Goal: Task Accomplishment & Management: Complete application form

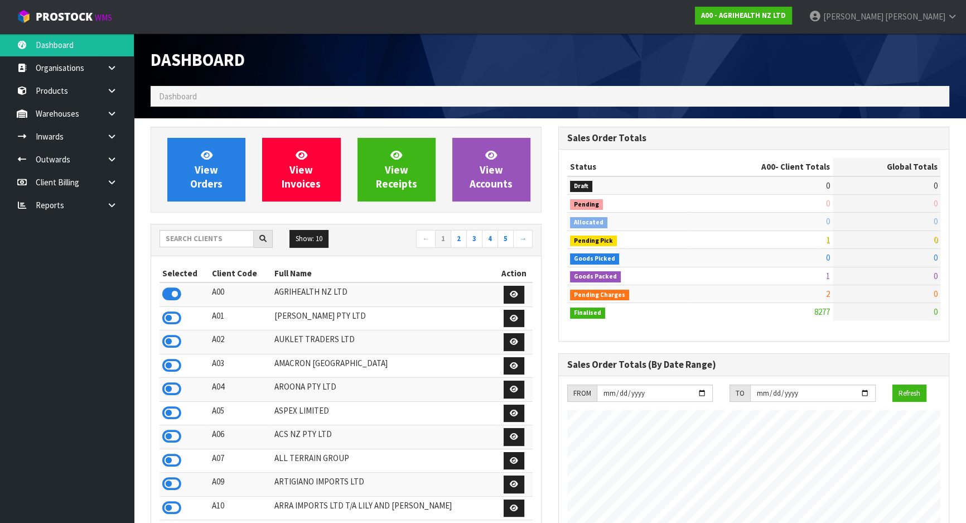
scroll to position [843, 407]
click at [221, 237] on input "text" at bounding box center [207, 238] width 94 height 17
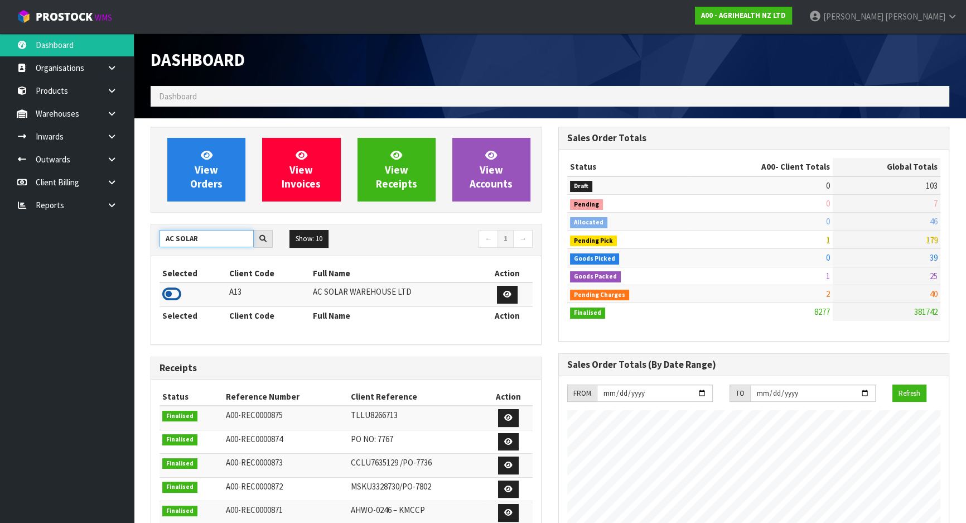
type input "AC SOLAR"
click at [178, 290] on icon at bounding box center [171, 294] width 19 height 17
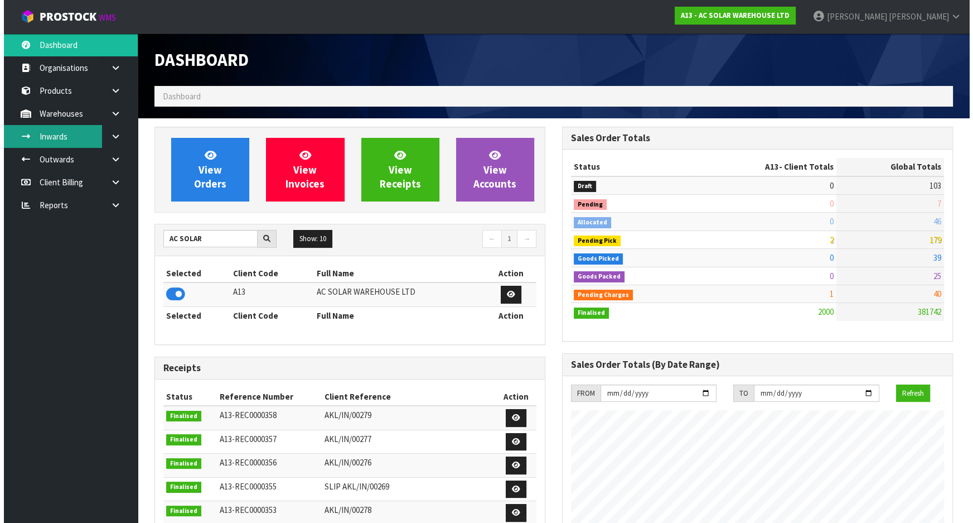
scroll to position [879, 407]
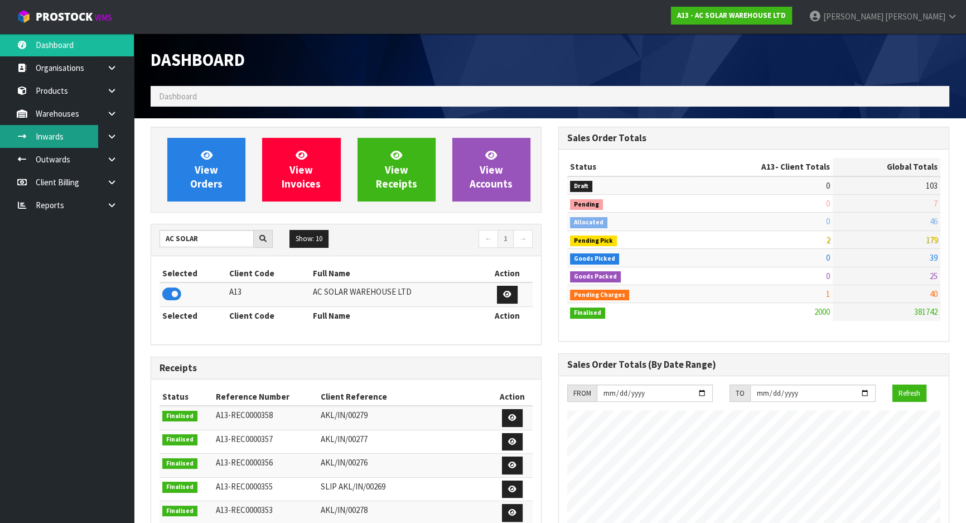
drag, startPoint x: 39, startPoint y: 139, endPoint x: 45, endPoint y: 140, distance: 6.2
click at [39, 139] on link "Inwards" at bounding box center [67, 136] width 134 height 23
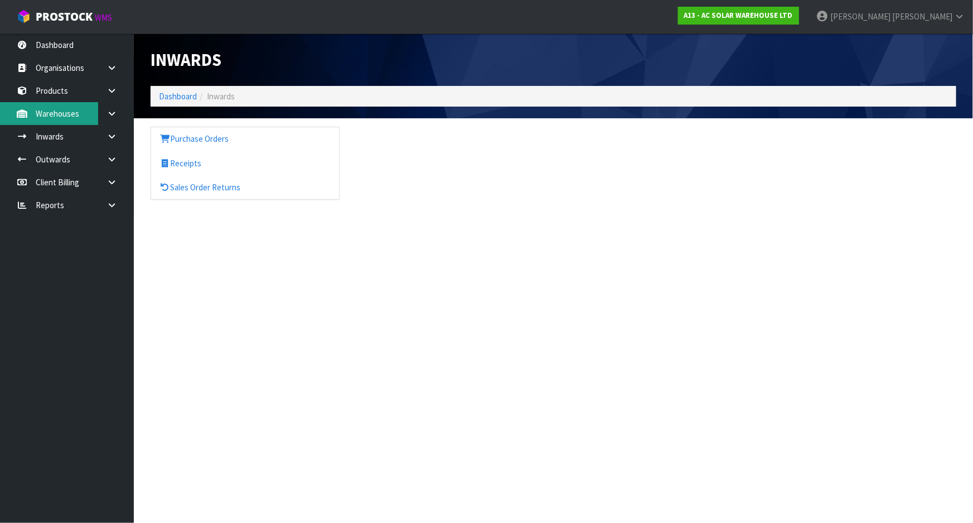
click at [80, 115] on link "Warehouses" at bounding box center [67, 113] width 134 height 23
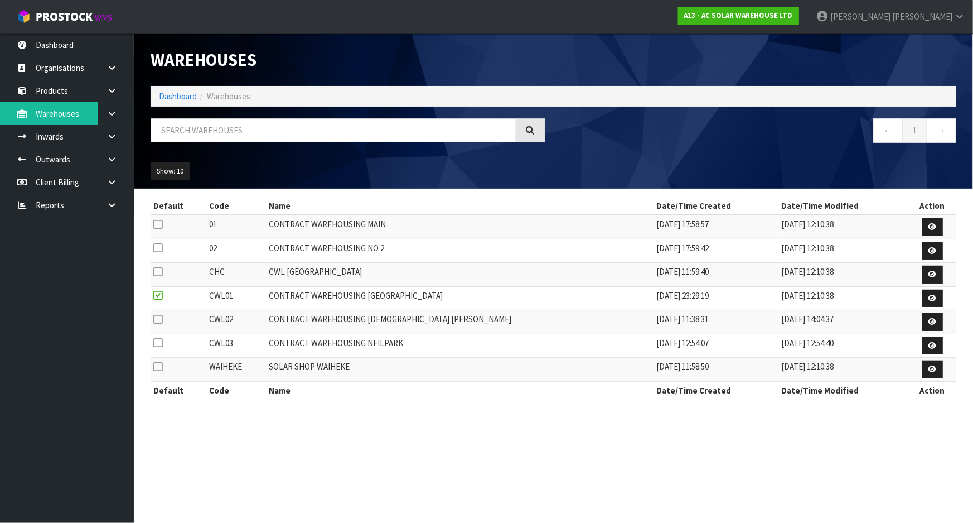
click at [107, 115] on icon at bounding box center [112, 113] width 11 height 8
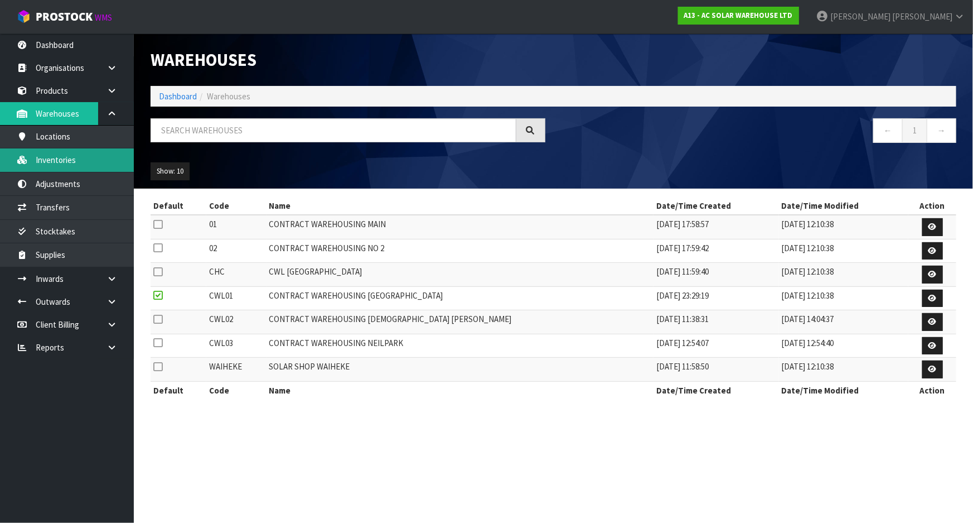
click at [69, 162] on link "Inventories" at bounding box center [67, 159] width 134 height 23
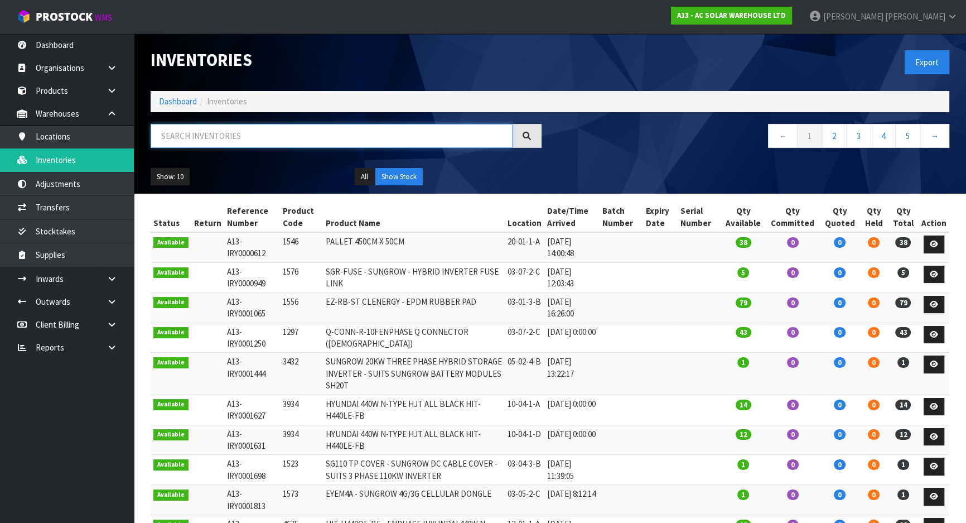
drag, startPoint x: 202, startPoint y: 144, endPoint x: 234, endPoint y: 131, distance: 34.7
click at [234, 131] on input "text" at bounding box center [332, 136] width 362 height 24
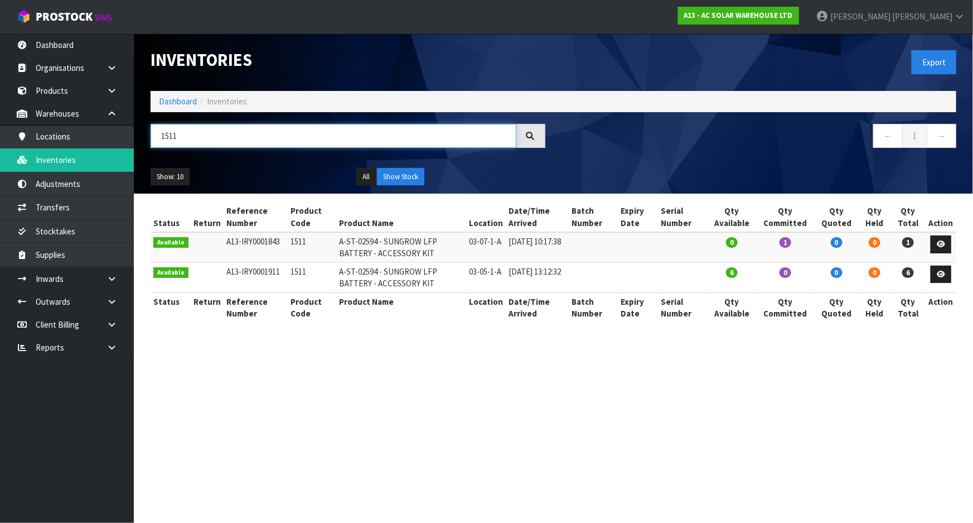
type input "1511"
click at [618, 246] on td at bounding box center [593, 247] width 49 height 30
click at [680, 248] on td at bounding box center [682, 247] width 49 height 30
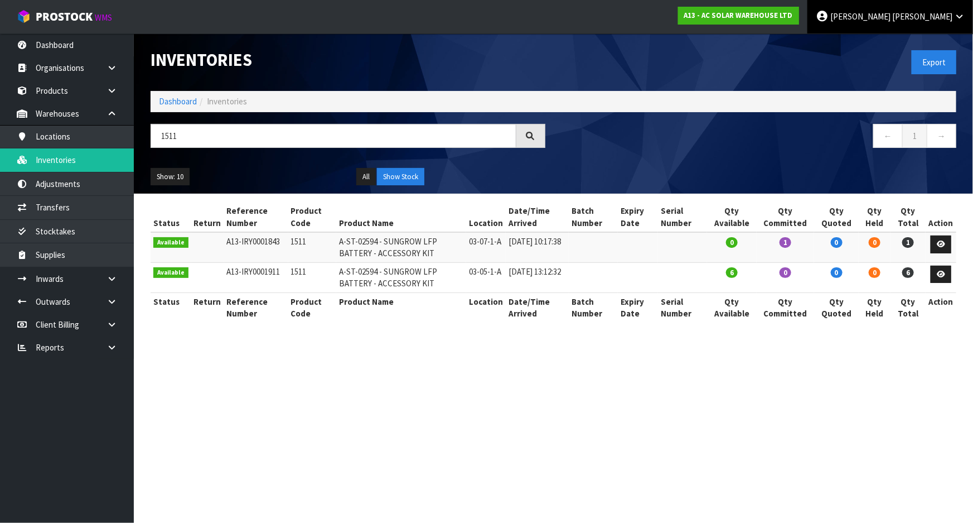
click at [891, 11] on span "[PERSON_NAME]" at bounding box center [861, 16] width 60 height 11
click at [886, 39] on link "Logout" at bounding box center [929, 44] width 88 height 15
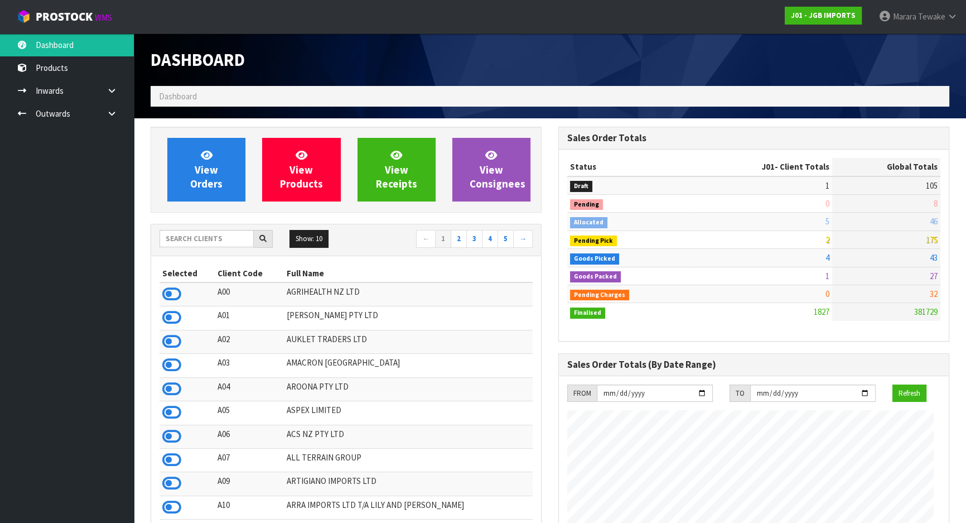
scroll to position [843, 407]
click at [211, 230] on input "text" at bounding box center [207, 238] width 94 height 17
type input "JOB-0413089"
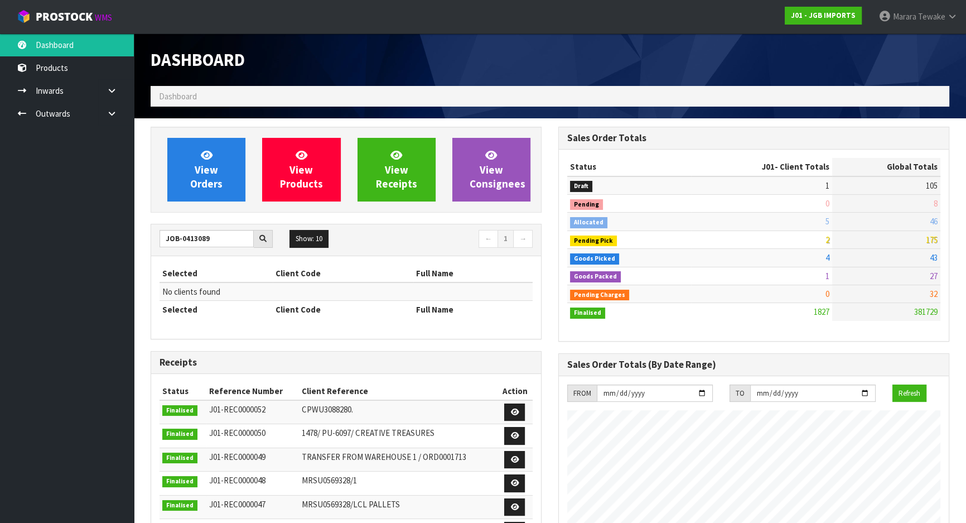
drag, startPoint x: 218, startPoint y: 243, endPoint x: 119, endPoint y: 243, distance: 98.2
click at [119, 230] on body "Toggle navigation ProStock WMS J01 - JGB IMPORTS Marara Tewake Logout Dashboard…" at bounding box center [483, 261] width 966 height 523
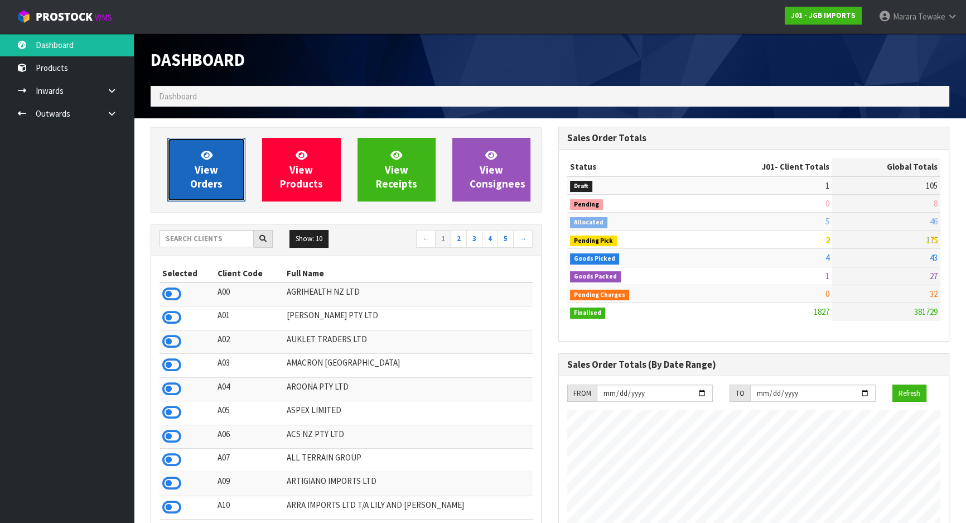
click at [207, 180] on span "View Orders" at bounding box center [206, 169] width 32 height 42
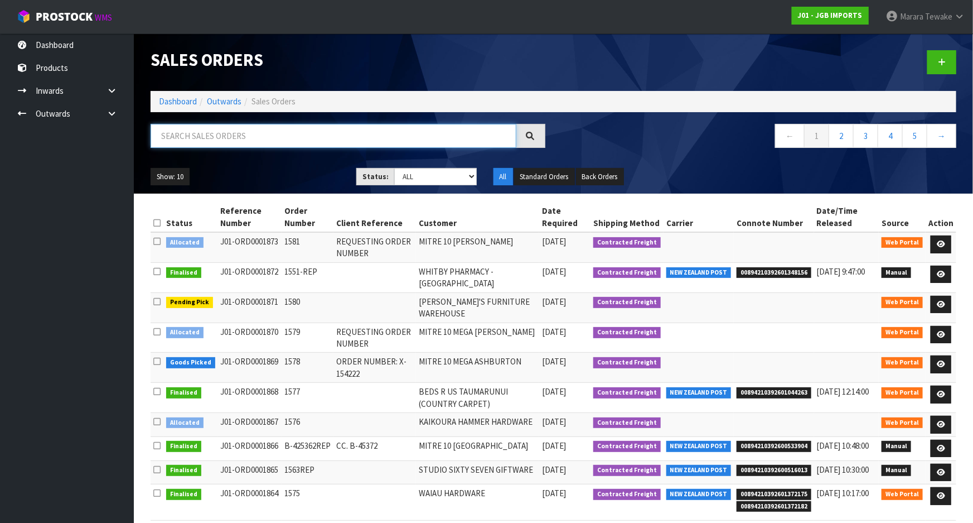
click at [290, 136] on input "text" at bounding box center [334, 136] width 366 height 24
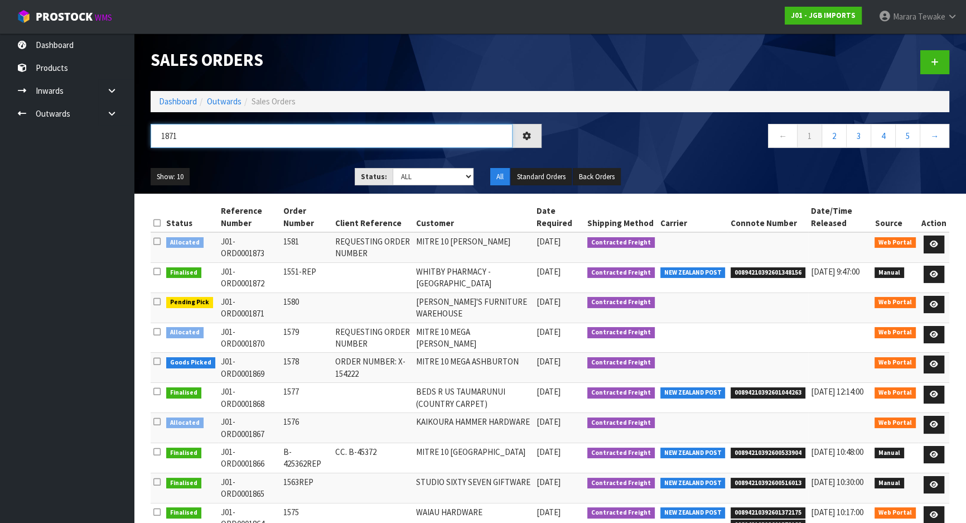
type input "1871"
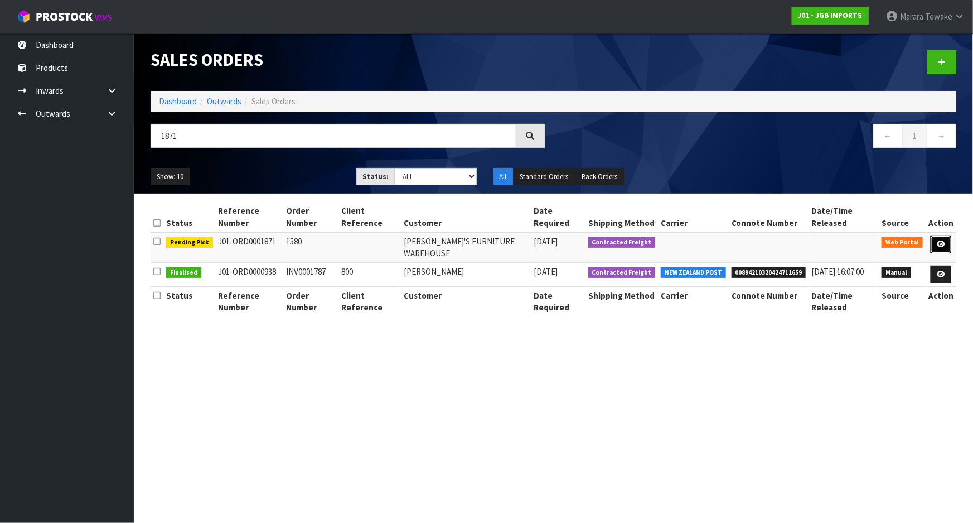
click at [943, 230] on icon at bounding box center [941, 243] width 8 height 7
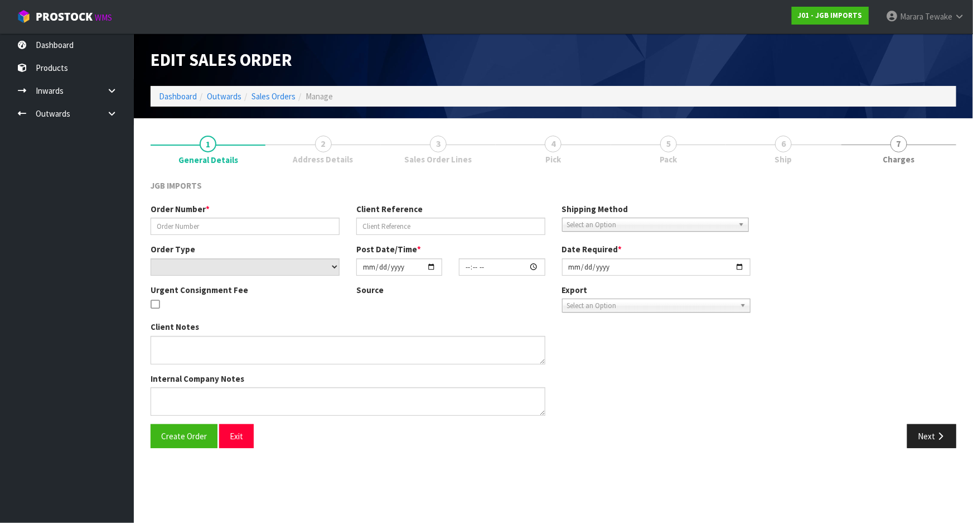
type input "1580"
select select "number:0"
type input "2025-09-17"
type input "14:46:00.000"
type input "2025-09-18"
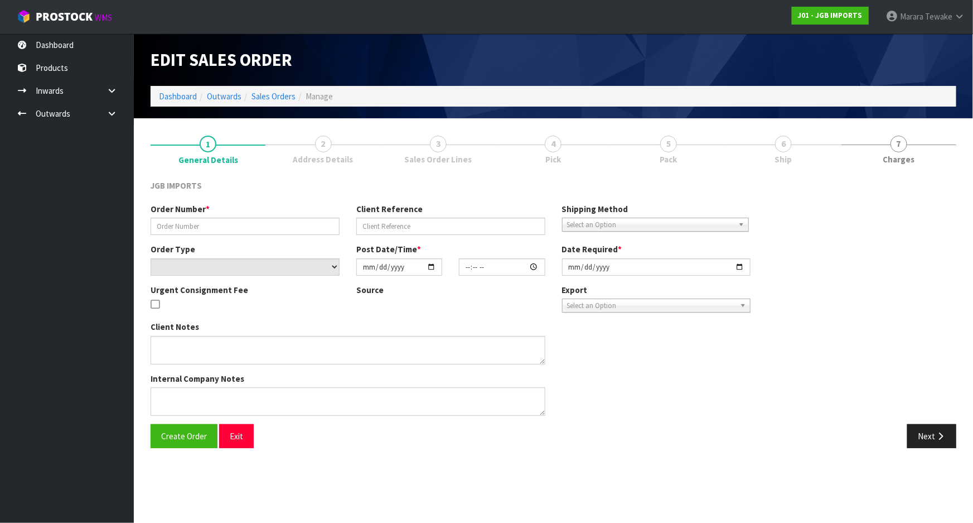
type textarea "100% DISCOUNT ON FREIGHT"
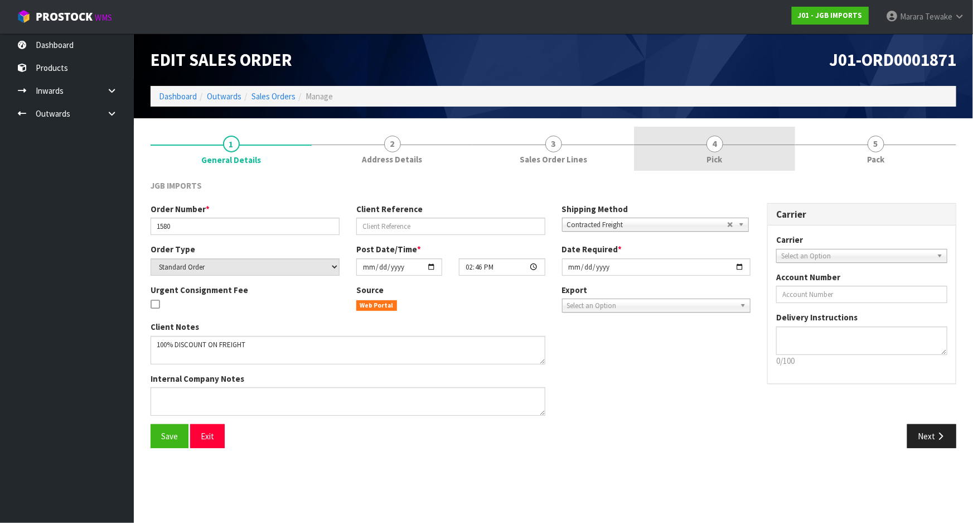
click at [772, 153] on link "4 Pick" at bounding box center [714, 149] width 161 height 44
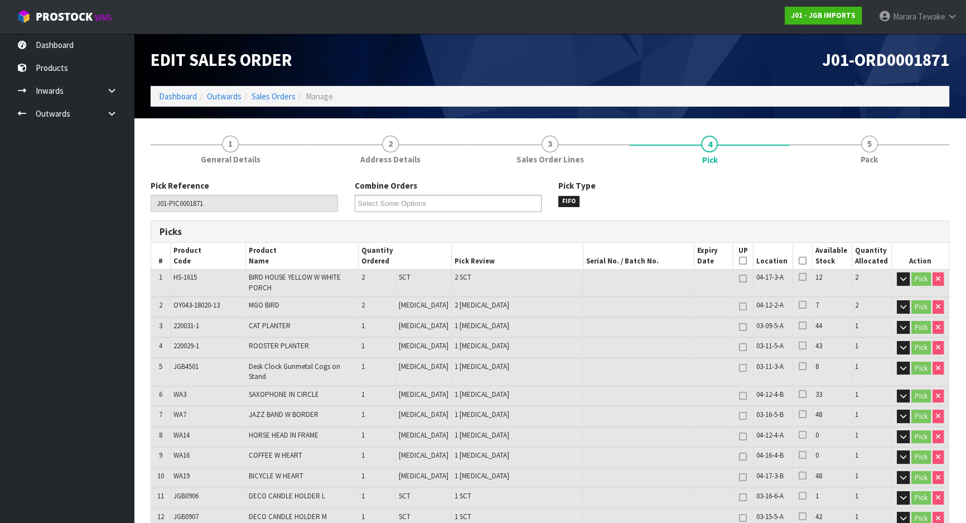
click at [799, 230] on icon at bounding box center [803, 261] width 8 height 1
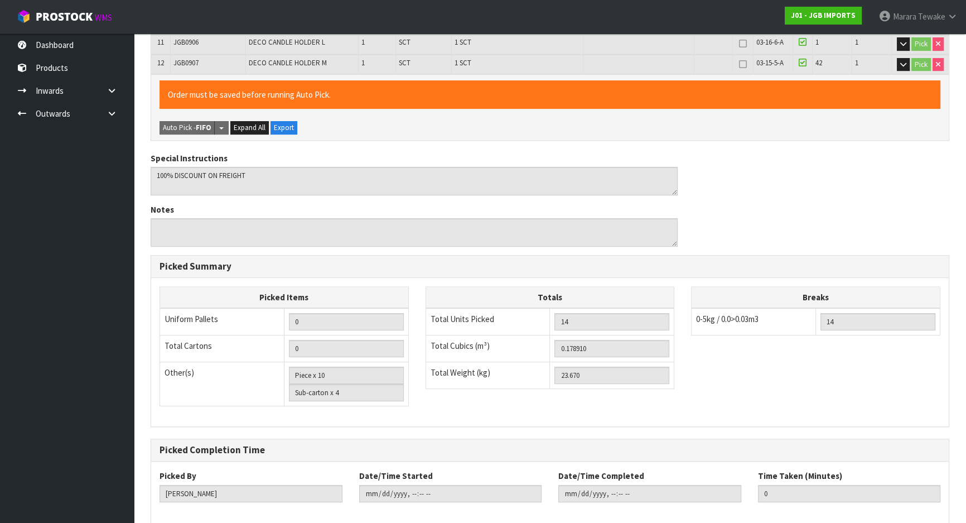
scroll to position [498, 0]
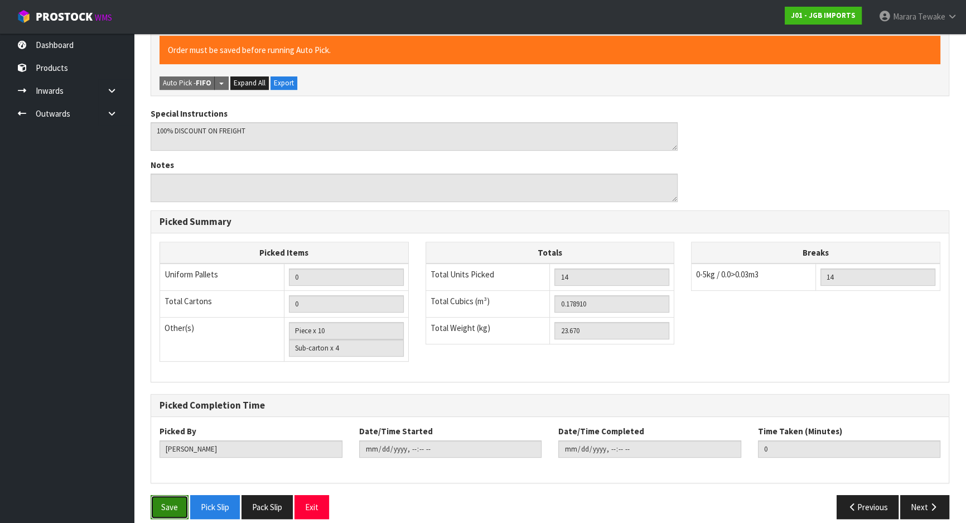
click at [166, 230] on button "Save" at bounding box center [170, 507] width 38 height 24
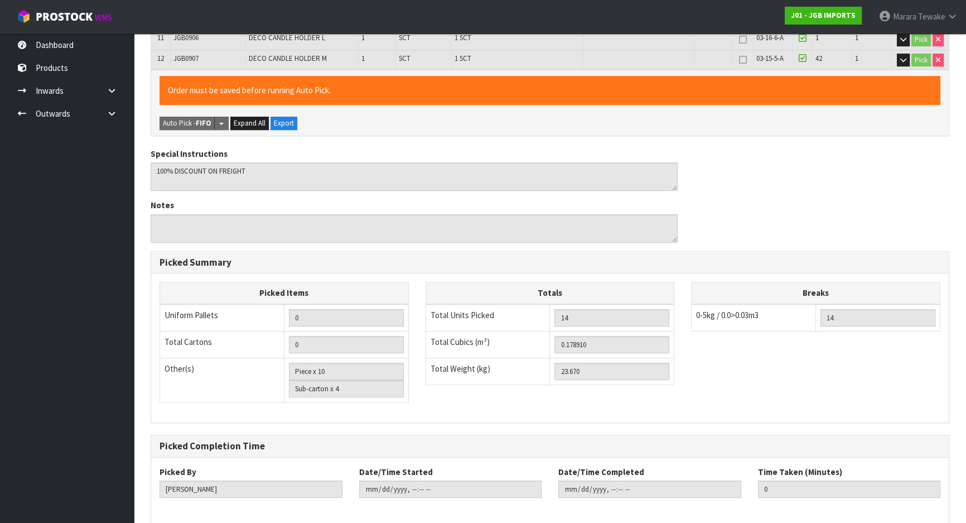
scroll to position [0, 0]
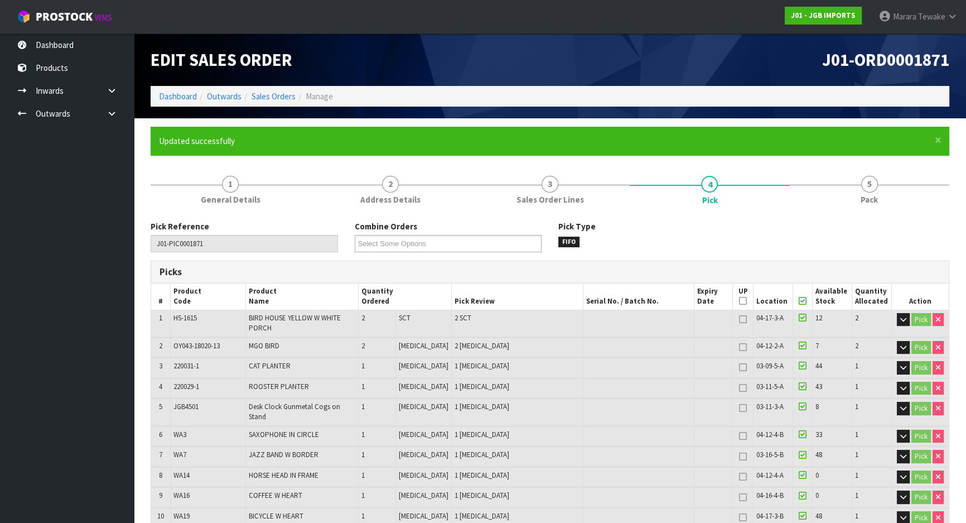
type input "Marara Tewake"
type input "2025-09-18T11:15:24"
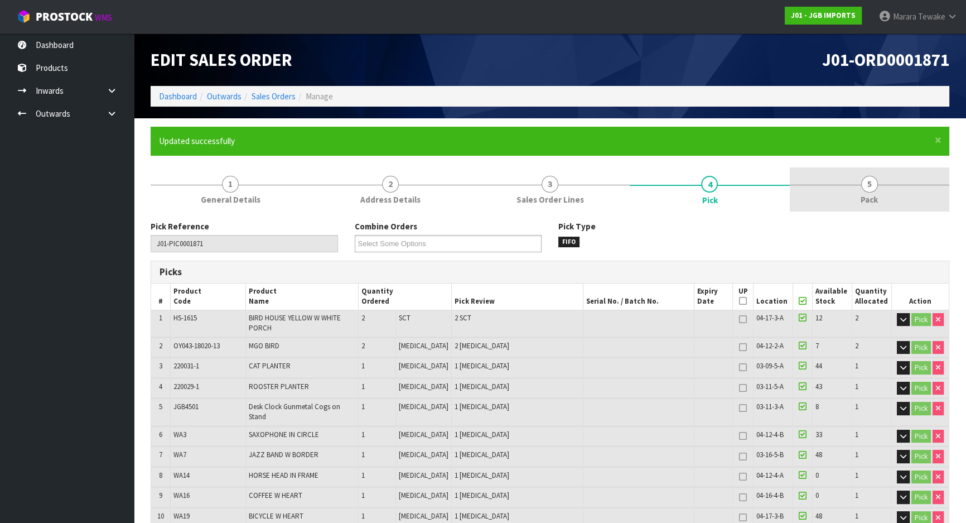
click at [870, 185] on span "5" at bounding box center [869, 184] width 17 height 17
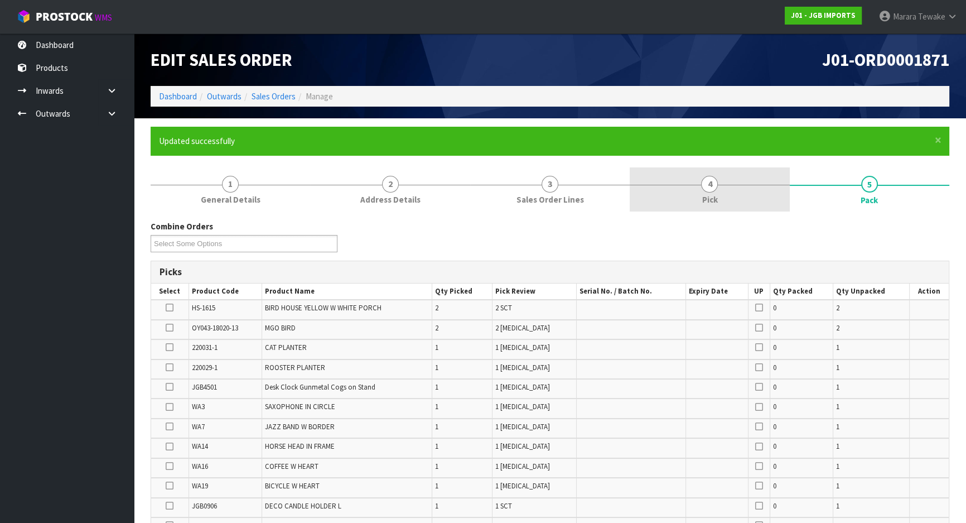
click at [725, 173] on link "4 Pick" at bounding box center [710, 189] width 160 height 44
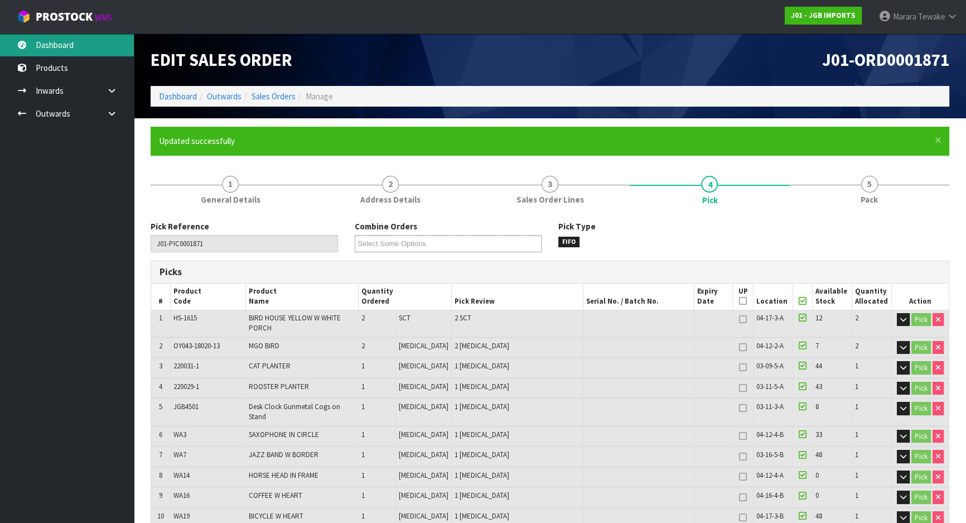
click at [81, 46] on link "Dashboard" at bounding box center [67, 44] width 134 height 23
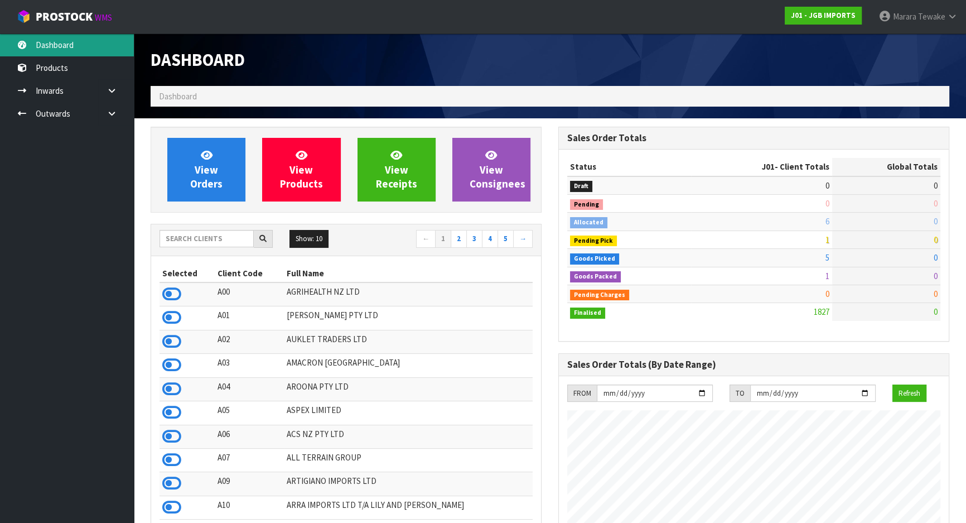
scroll to position [843, 407]
click at [202, 230] on input "text" at bounding box center [207, 238] width 94 height 17
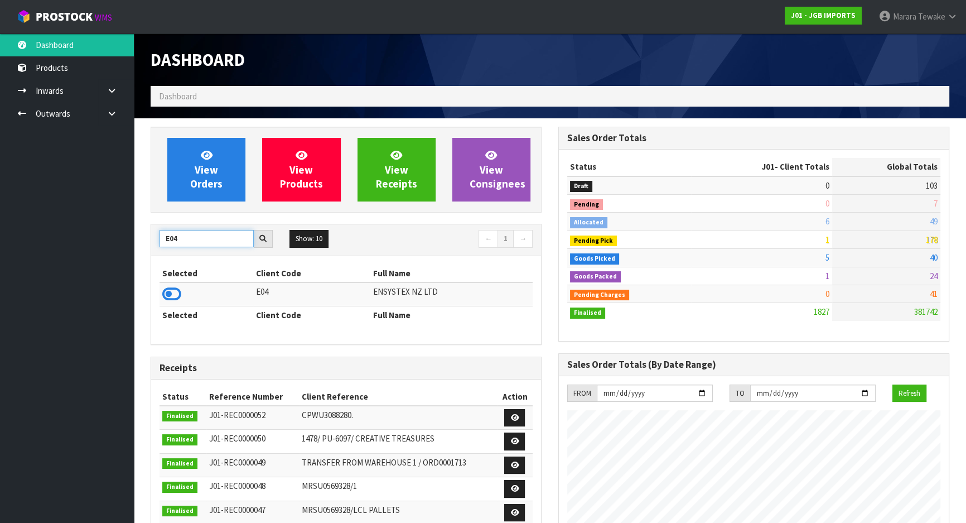
type input "E04"
click at [176, 230] on icon at bounding box center [171, 294] width 19 height 17
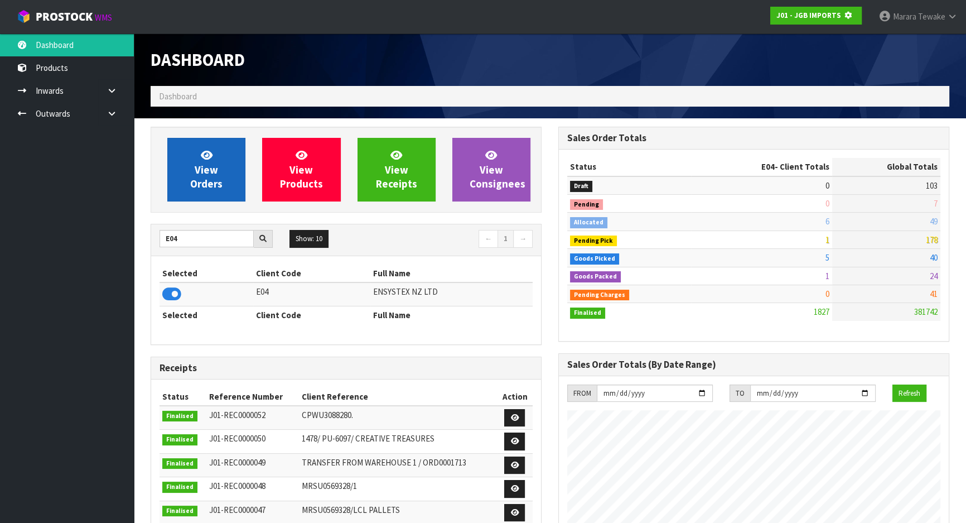
scroll to position [694, 407]
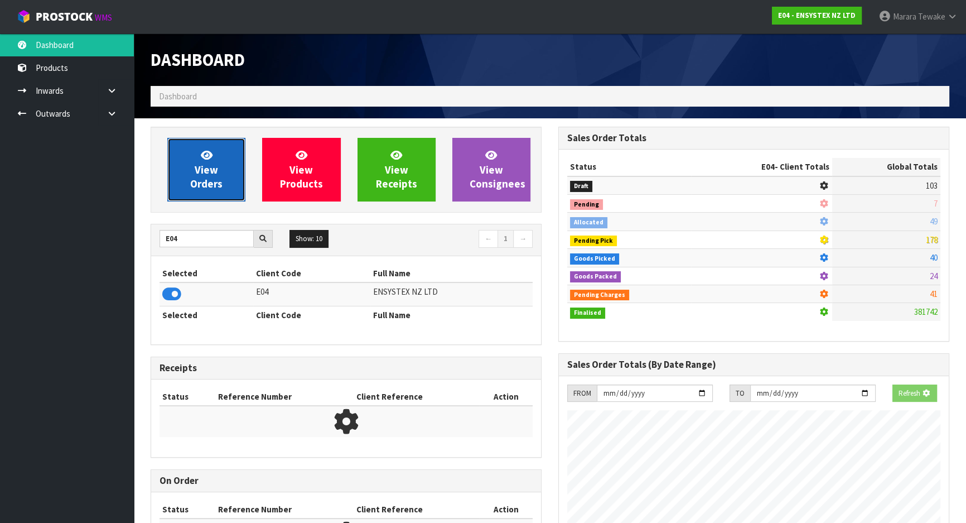
click at [194, 153] on link "View Orders" at bounding box center [206, 170] width 78 height 64
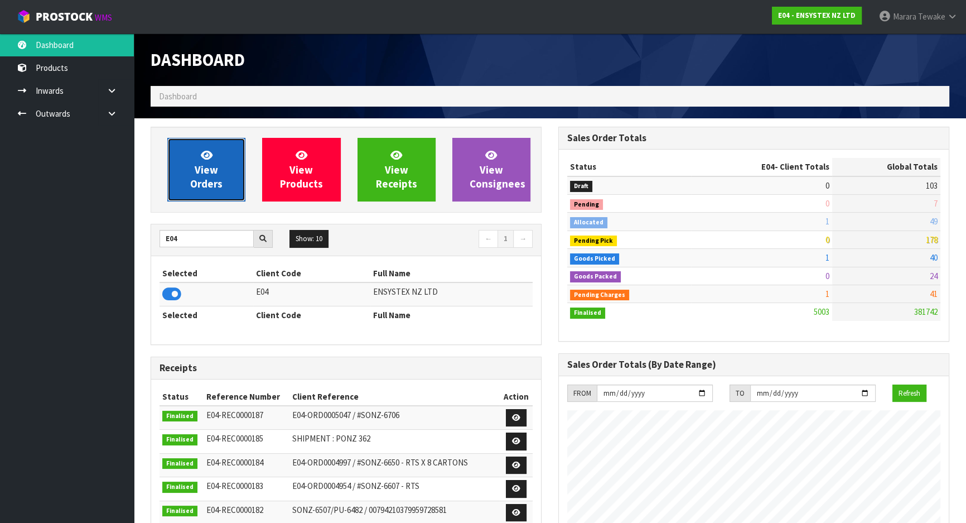
scroll to position [556960, 557419]
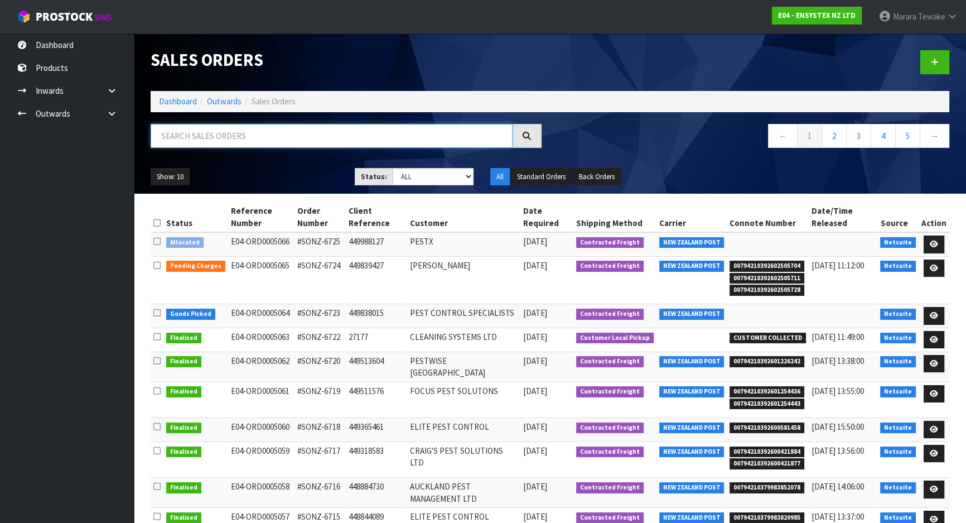
click at [209, 134] on input "text" at bounding box center [332, 136] width 362 height 24
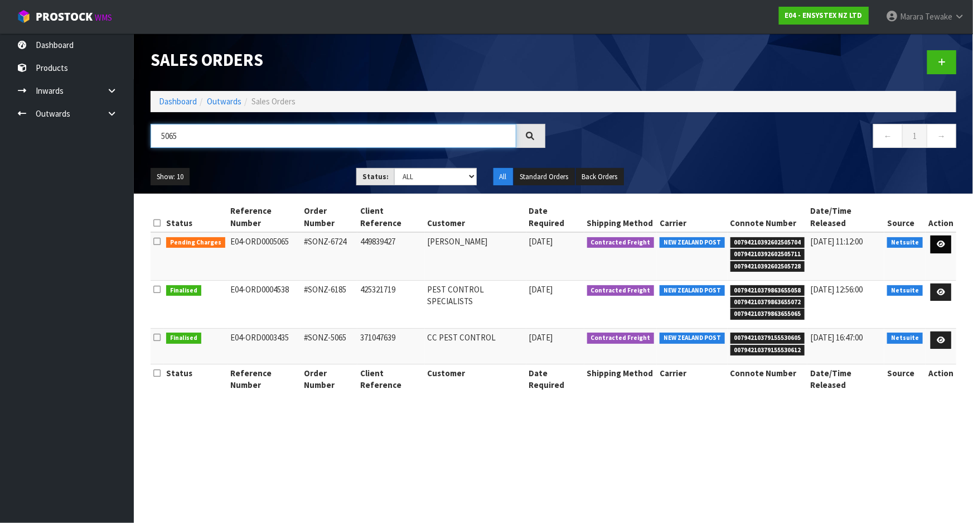
type input "5065"
click at [939, 230] on icon at bounding box center [941, 243] width 8 height 7
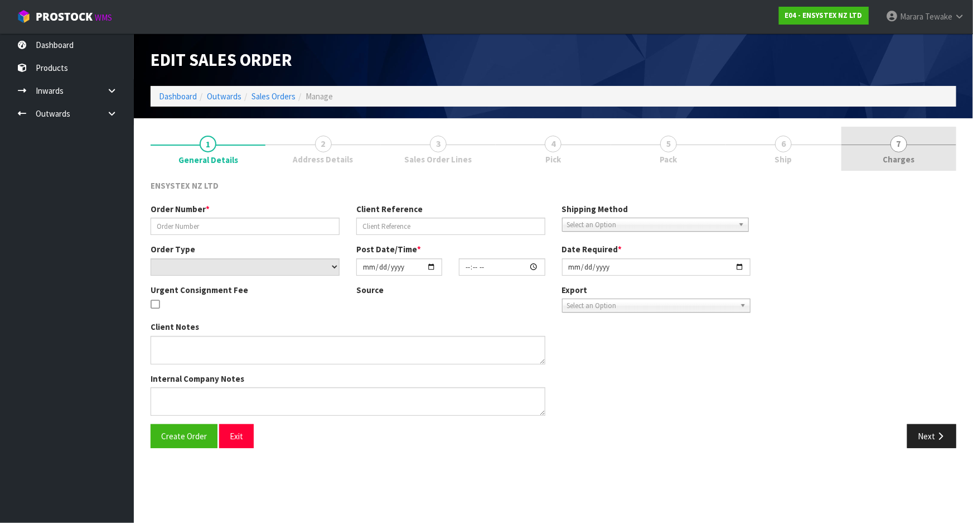
type input "#SONZ-6724"
type input "449839427"
select select "number:0"
type input "2025-09-17"
type input "17:15:08.000"
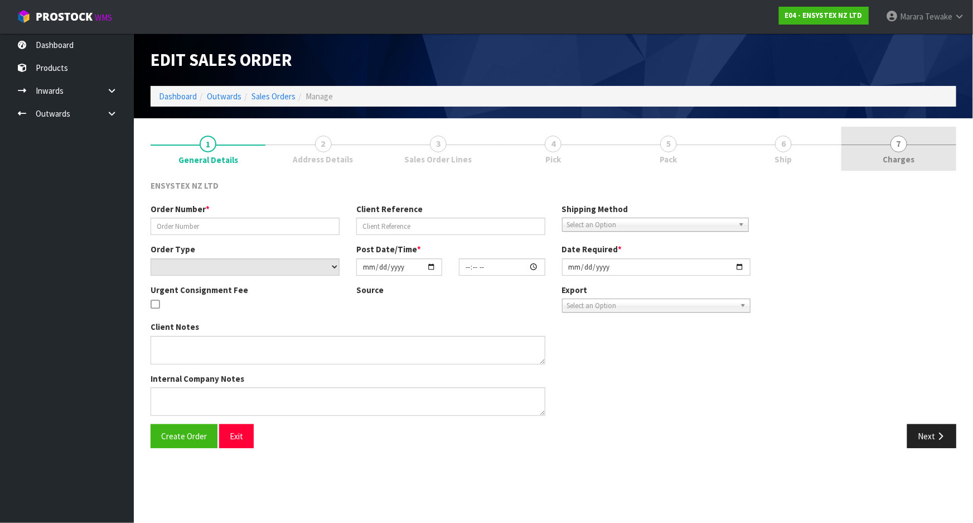
type input "2025-09-18"
type textarea "Ensure Phone number 027-5914224 is included on the courier label or the courier…"
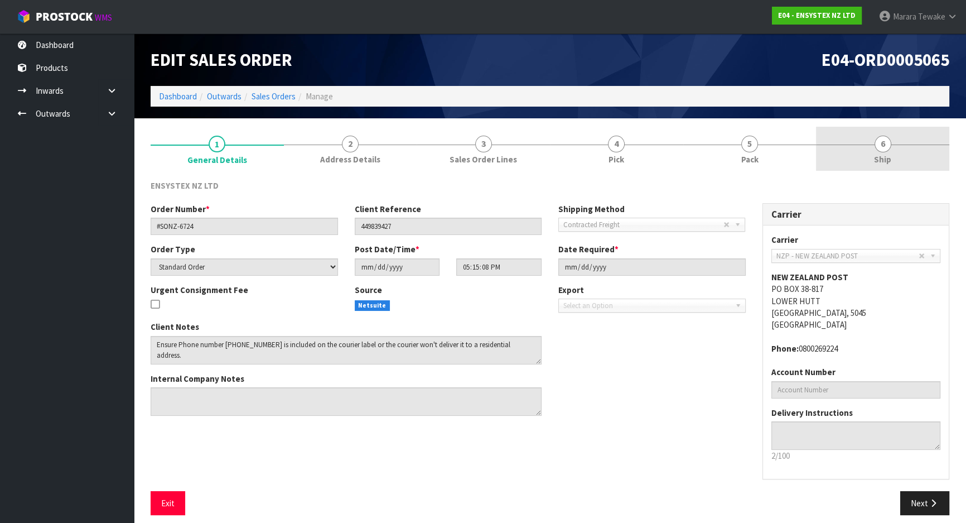
click at [892, 144] on link "6 Ship" at bounding box center [882, 149] width 133 height 44
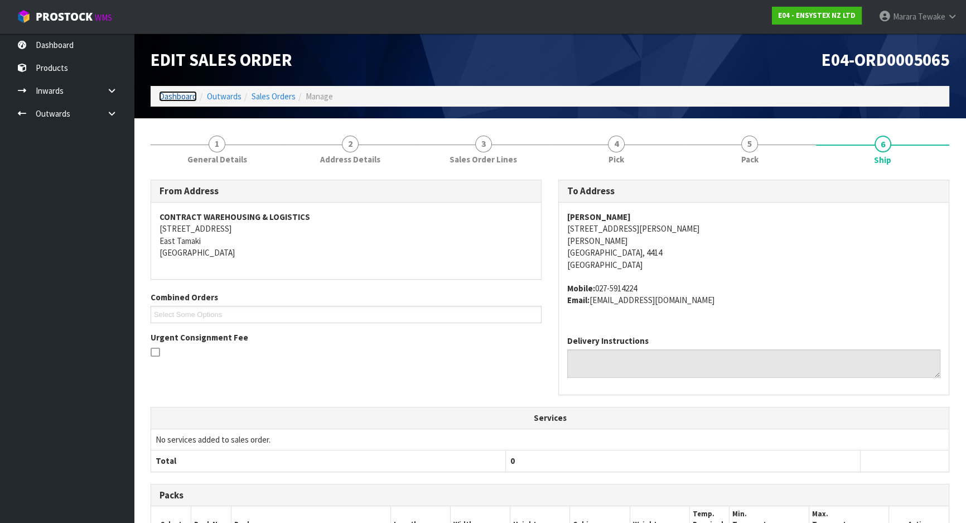
click at [191, 97] on link "Dashboard" at bounding box center [178, 96] width 38 height 11
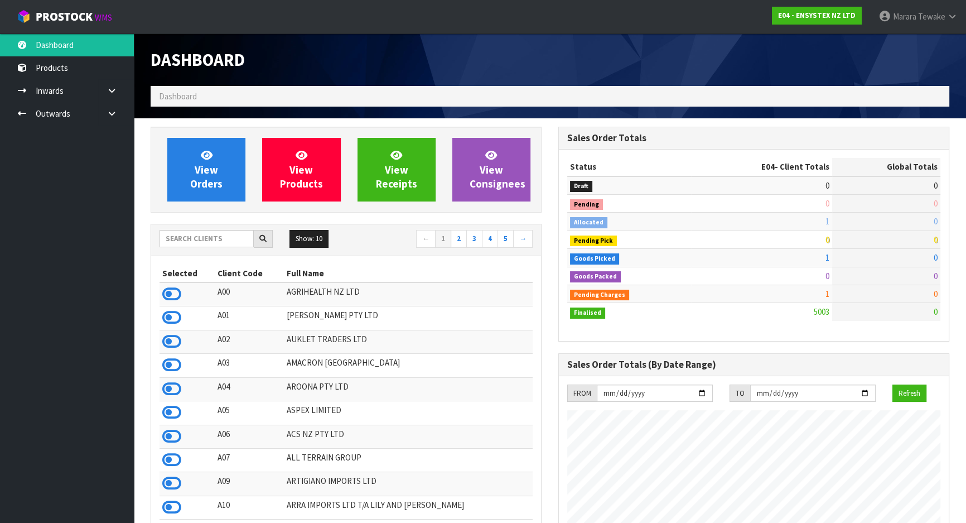
scroll to position [879, 407]
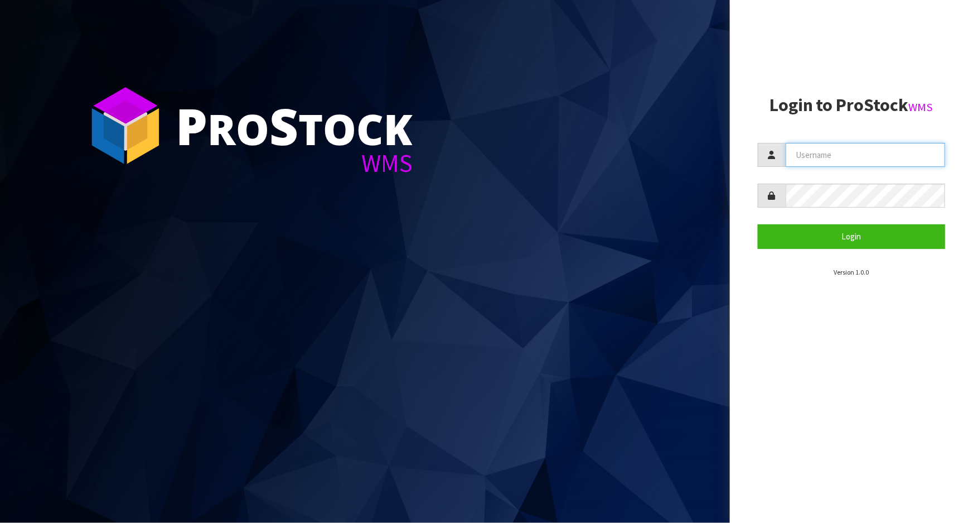
click at [818, 160] on input "text" at bounding box center [866, 155] width 160 height 24
type input "POLLY"
click at [758, 224] on button "Login" at bounding box center [851, 236] width 187 height 24
